Goal: Information Seeking & Learning: Learn about a topic

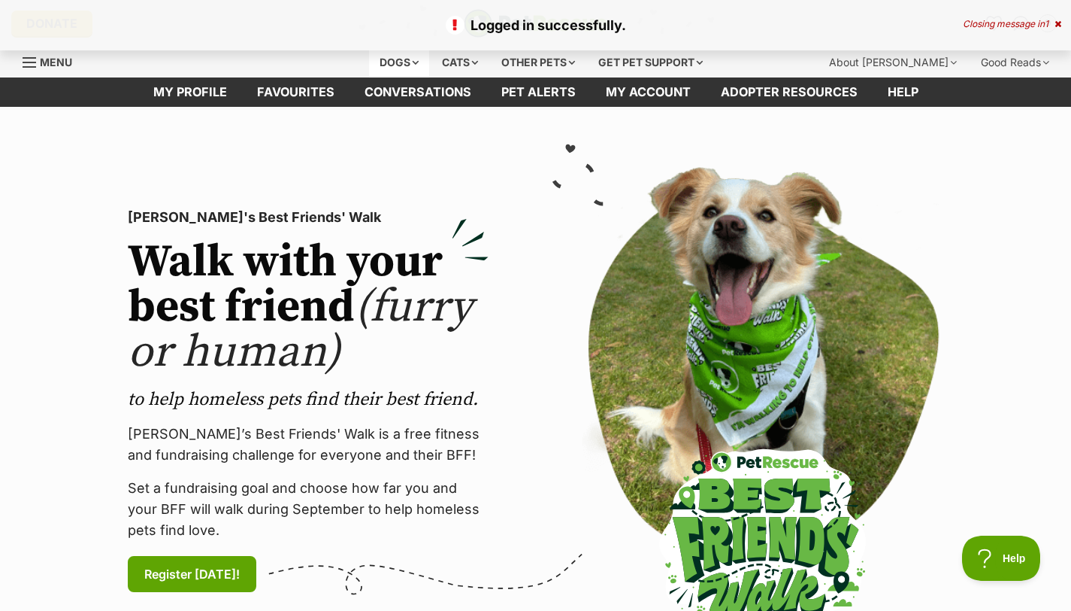
click at [403, 66] on div "Dogs" at bounding box center [399, 62] width 60 height 30
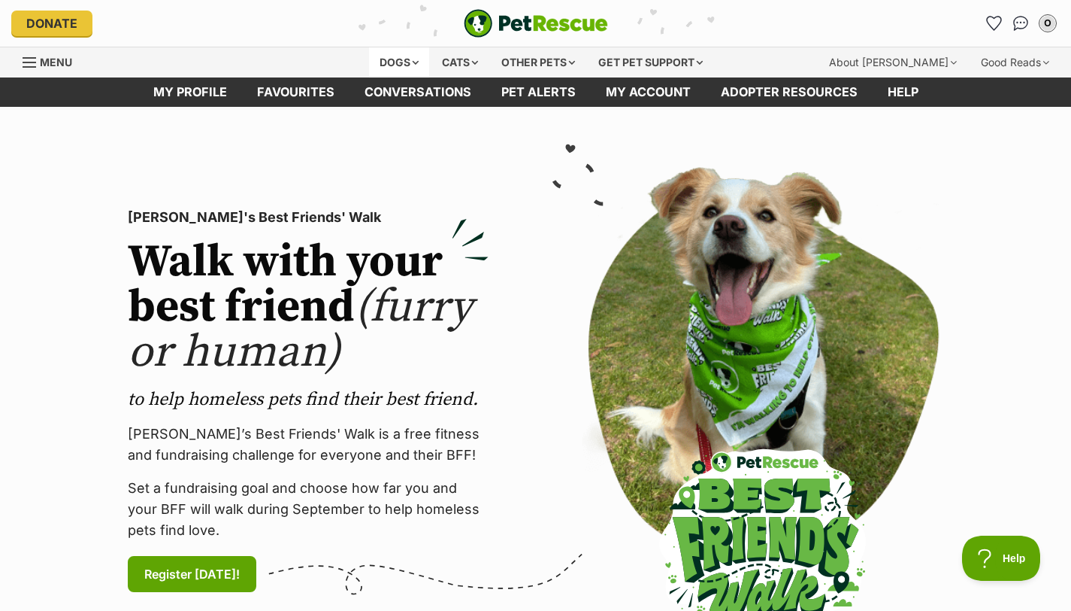
click at [400, 61] on div "Dogs" at bounding box center [399, 62] width 60 height 30
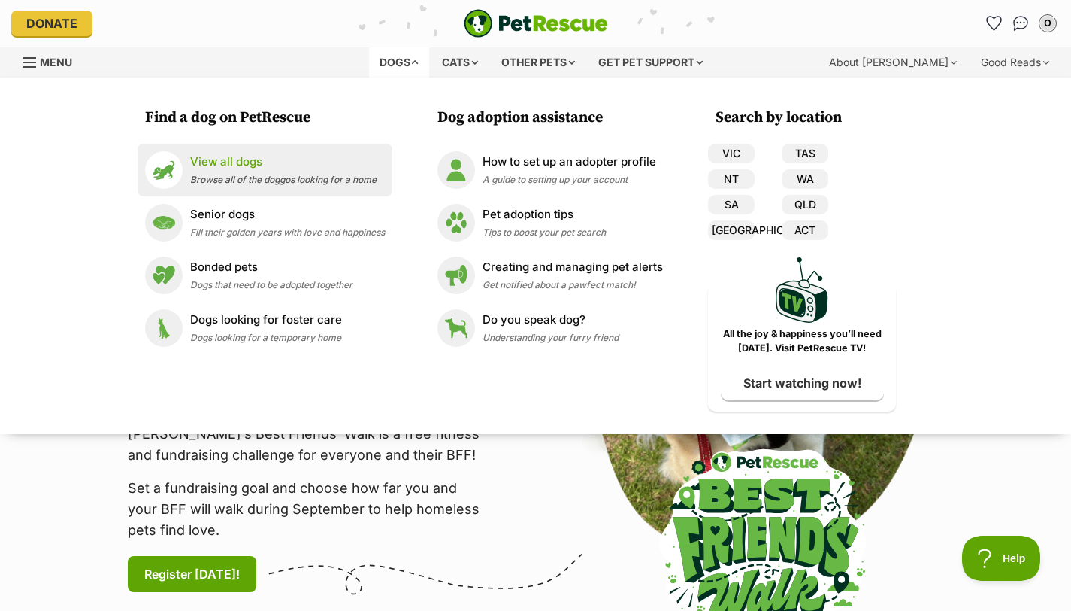
click at [235, 163] on p "View all dogs" at bounding box center [283, 161] width 186 height 17
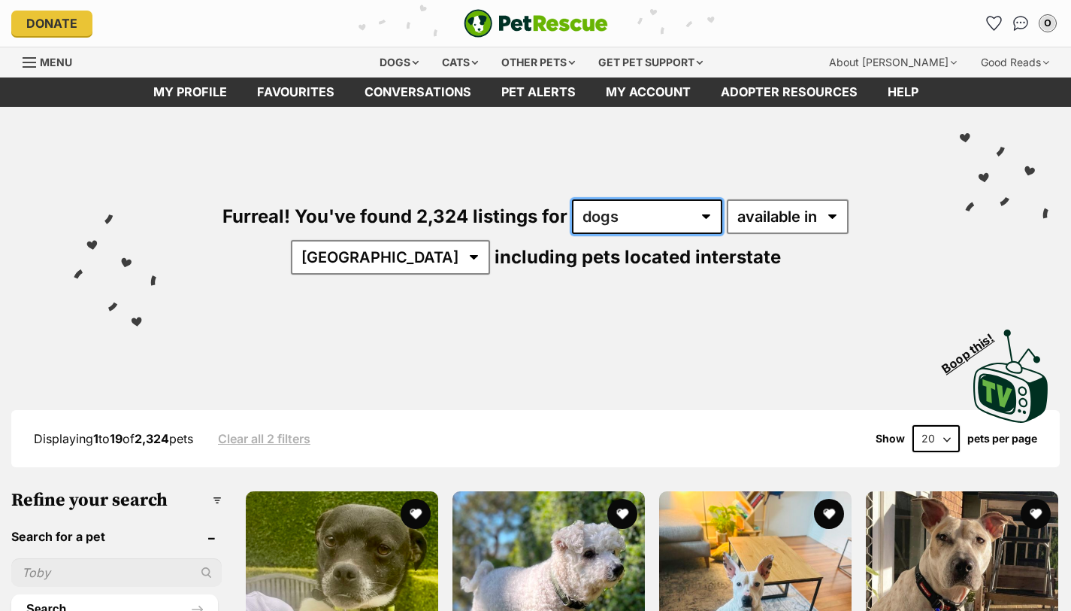
click at [633, 214] on select "any type of pet cats dogs other pets" at bounding box center [647, 216] width 150 height 35
click at [572, 199] on select "any type of pet cats dogs other pets" at bounding box center [647, 216] width 150 height 35
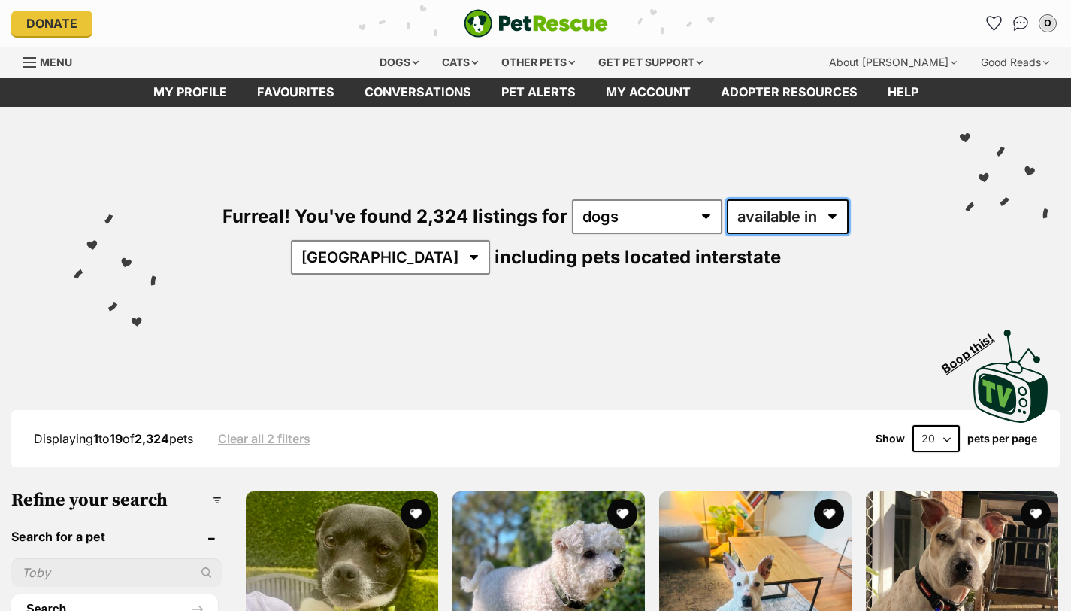
click at [742, 230] on select "available in located in" at bounding box center [788, 216] width 122 height 35
select select "disabled"
click at [727, 199] on select "available in located in" at bounding box center [788, 216] width 122 height 35
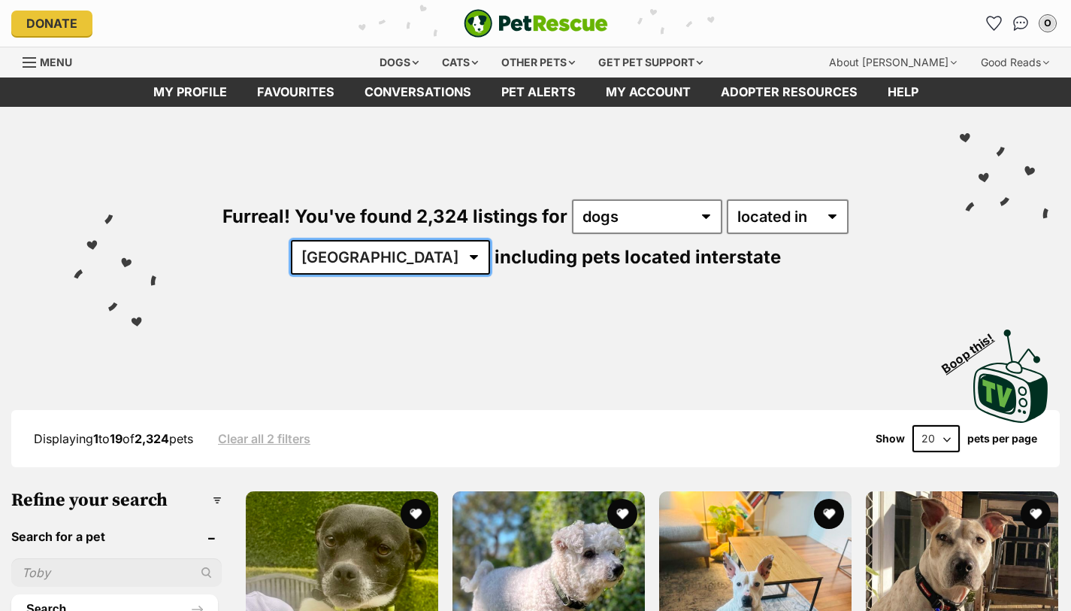
click at [423, 267] on select "Australia ACT NSW NT QLD SA TAS VIC WA" at bounding box center [390, 257] width 199 height 35
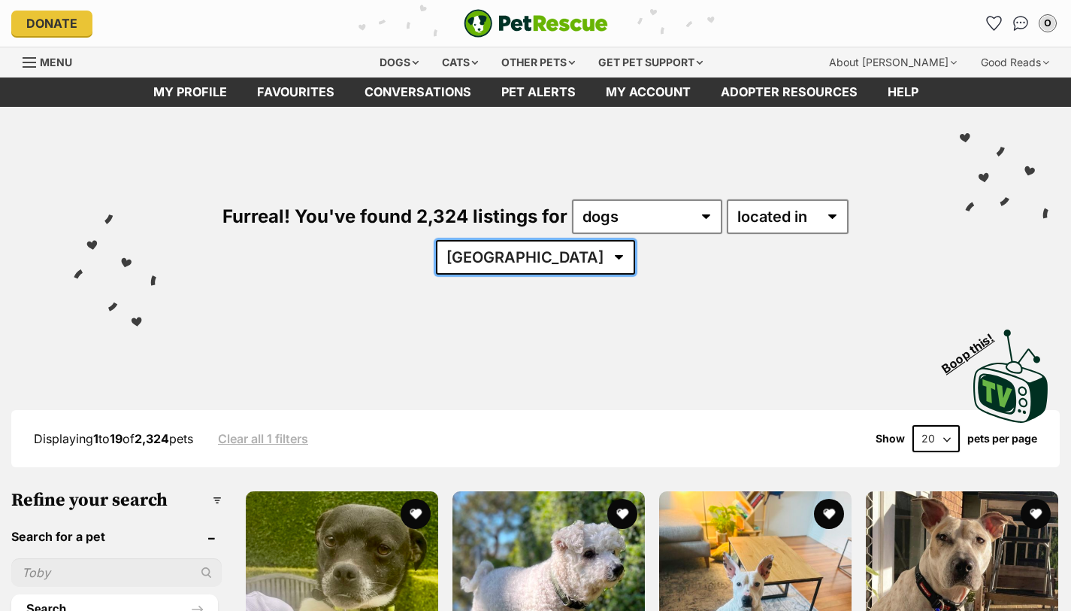
click at [550, 244] on select "Australia ACT NSW QLD SA TAS VIC WA" at bounding box center [535, 257] width 199 height 35
select select "VIC"
click at [482, 240] on select "Australia ACT NSW QLD SA TAS VIC WA" at bounding box center [535, 257] width 199 height 35
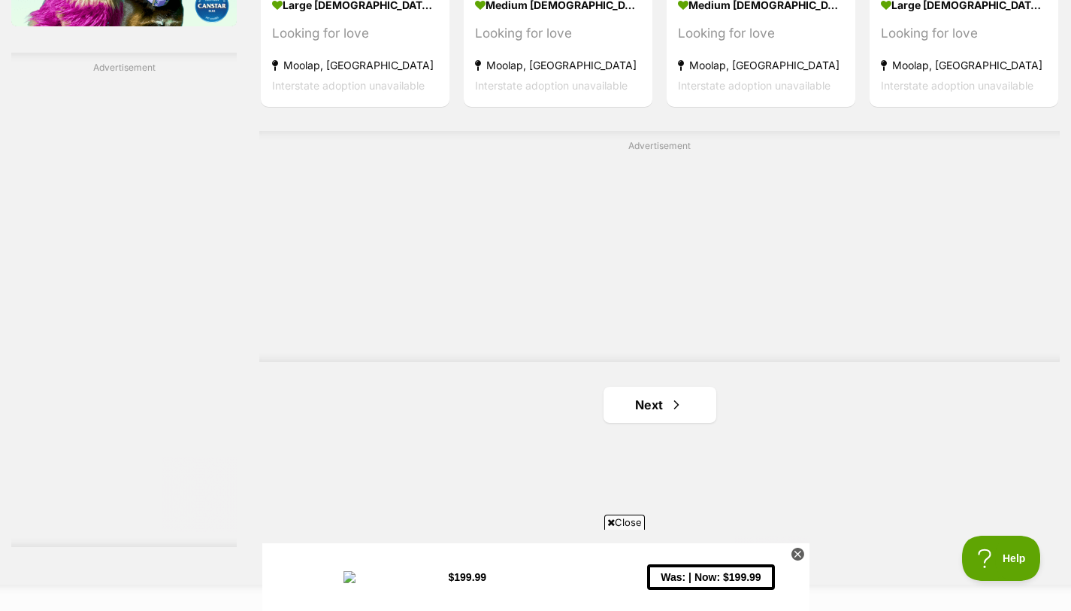
drag, startPoint x: 1081, startPoint y: 229, endPoint x: 1059, endPoint y: 420, distance: 192.2
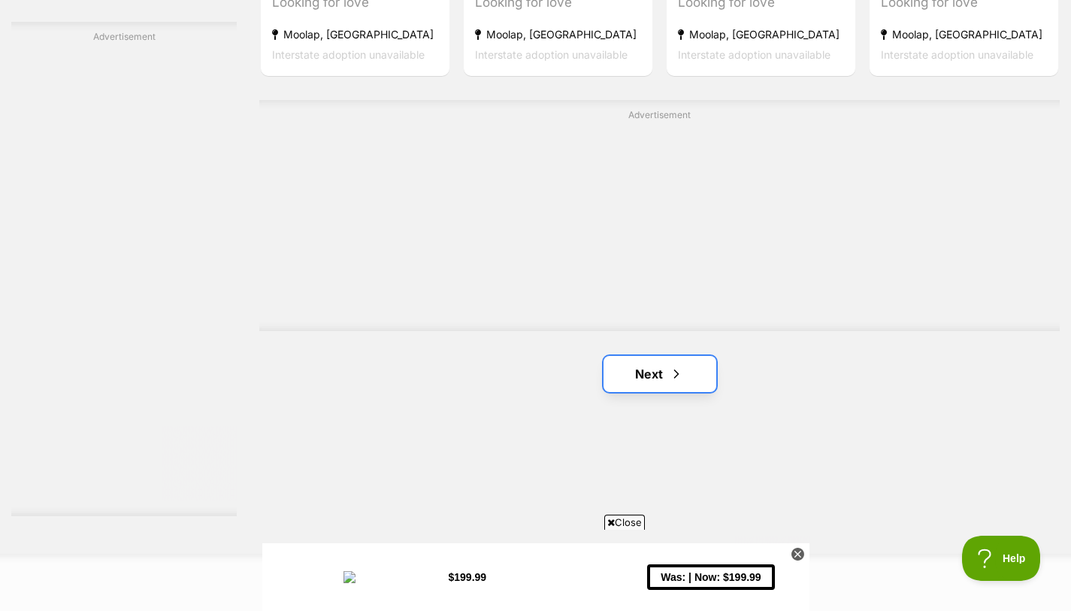
click at [645, 356] on link "Next" at bounding box center [660, 374] width 113 height 36
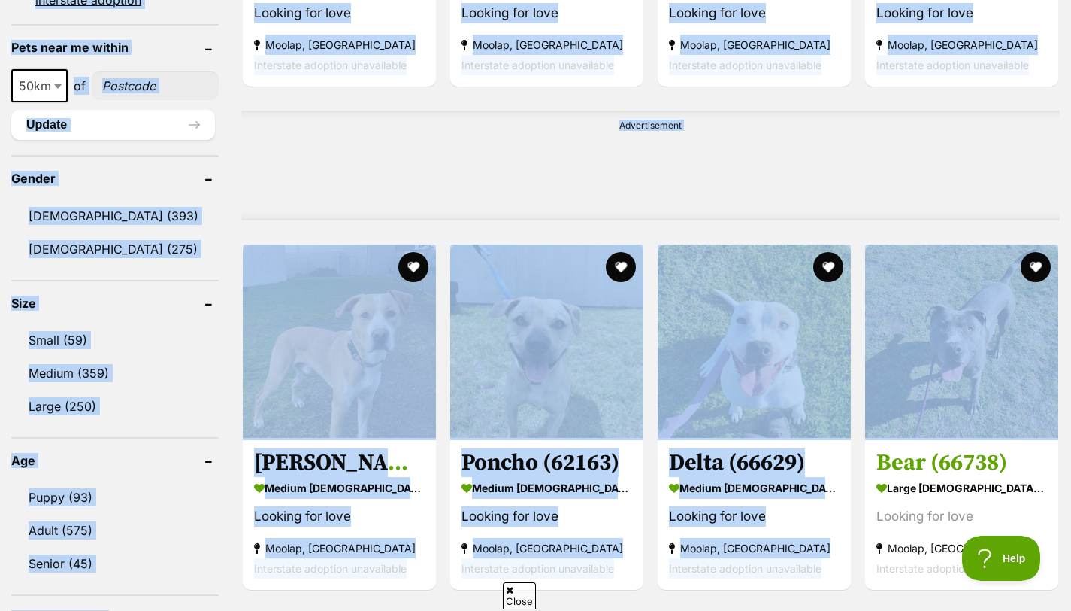
drag, startPoint x: 1082, startPoint y: 106, endPoint x: 1080, endPoint y: 265, distance: 158.6
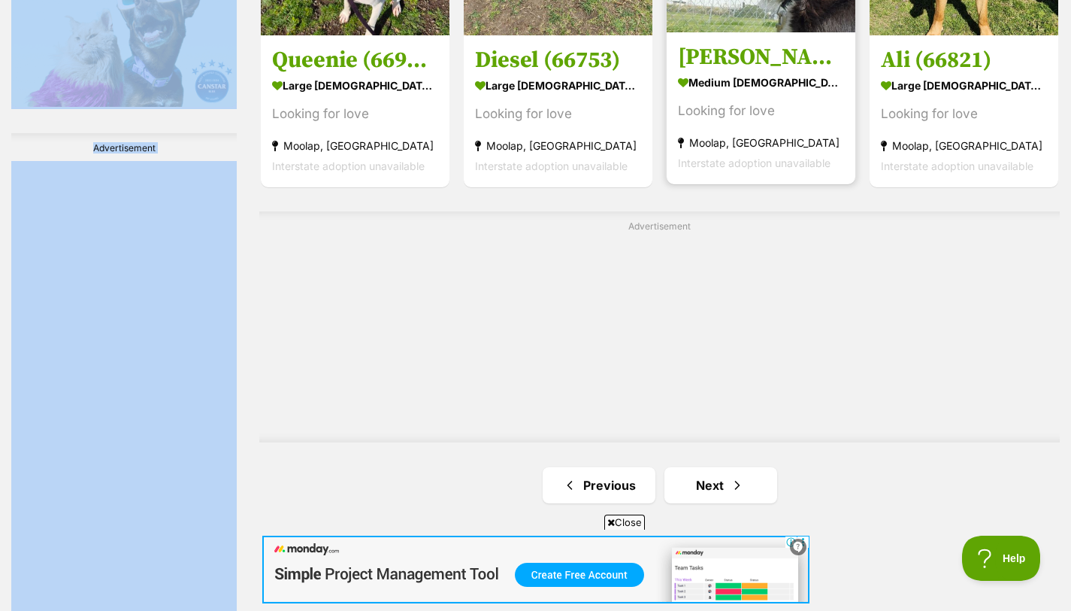
scroll to position [2015, 0]
